Goal: Check status: Check status

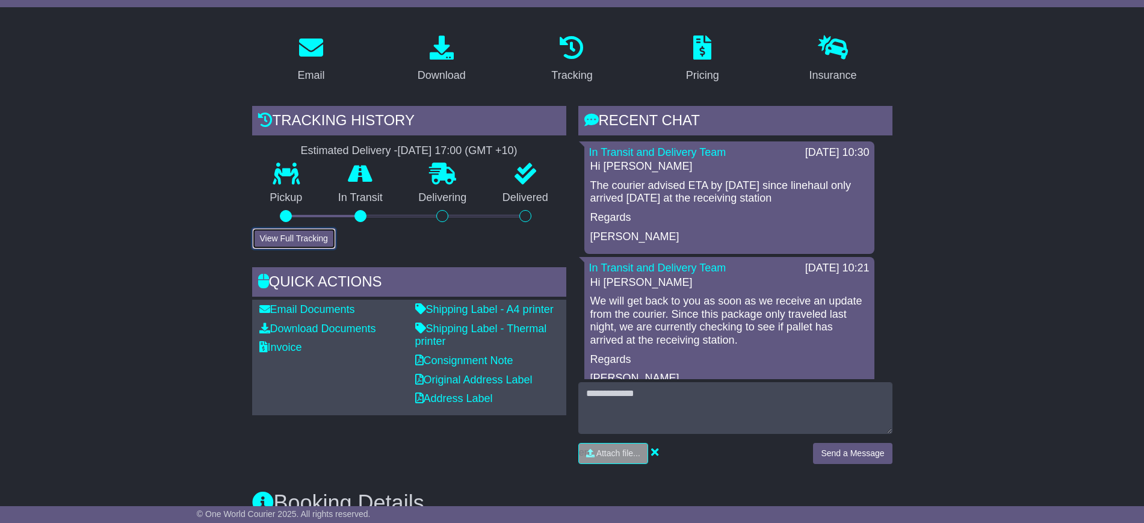
click at [279, 228] on button "View Full Tracking" at bounding box center [294, 238] width 84 height 21
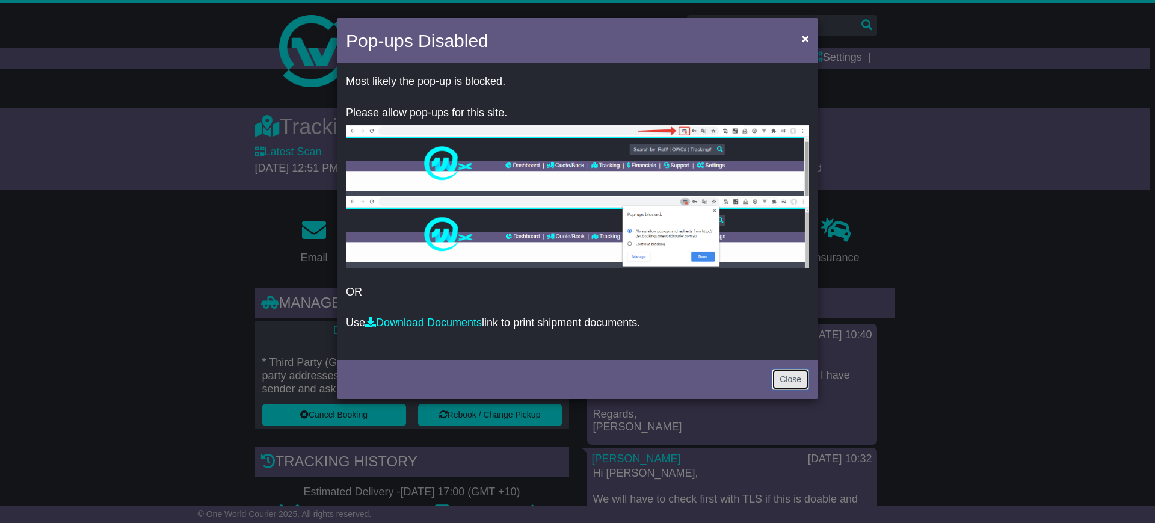
drag, startPoint x: 796, startPoint y: 375, endPoint x: 807, endPoint y: 371, distance: 12.4
click at [796, 375] on link "Close" at bounding box center [790, 379] width 37 height 21
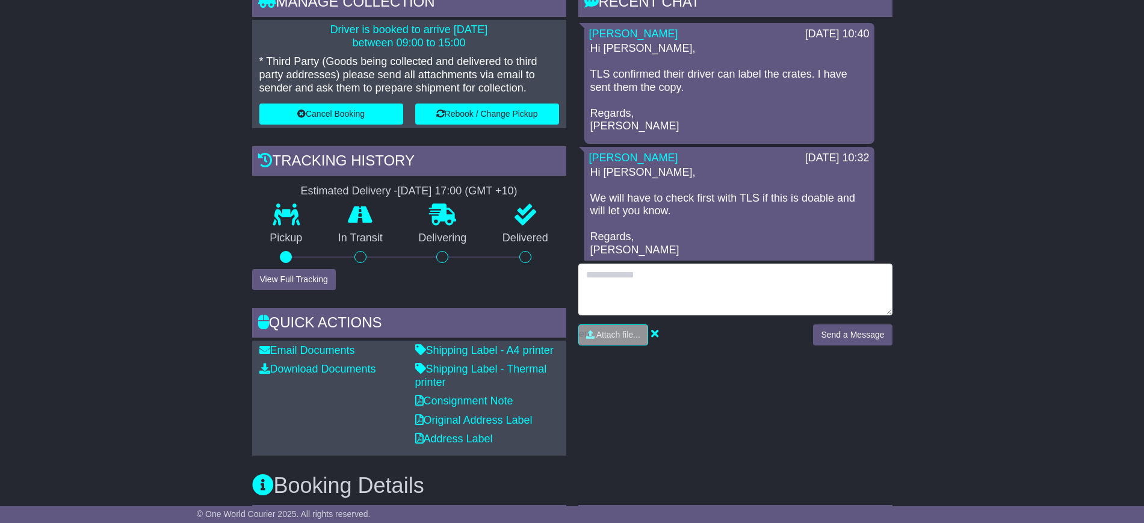
click at [620, 282] on textarea at bounding box center [735, 290] width 314 height 52
